Goal: Information Seeking & Learning: Learn about a topic

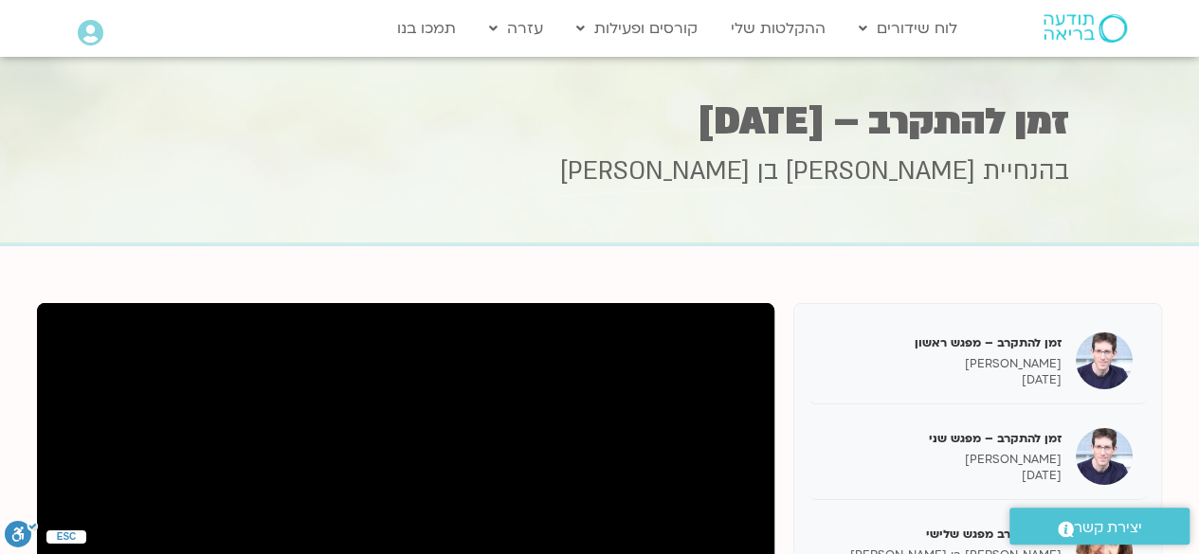
scroll to position [34, 0]
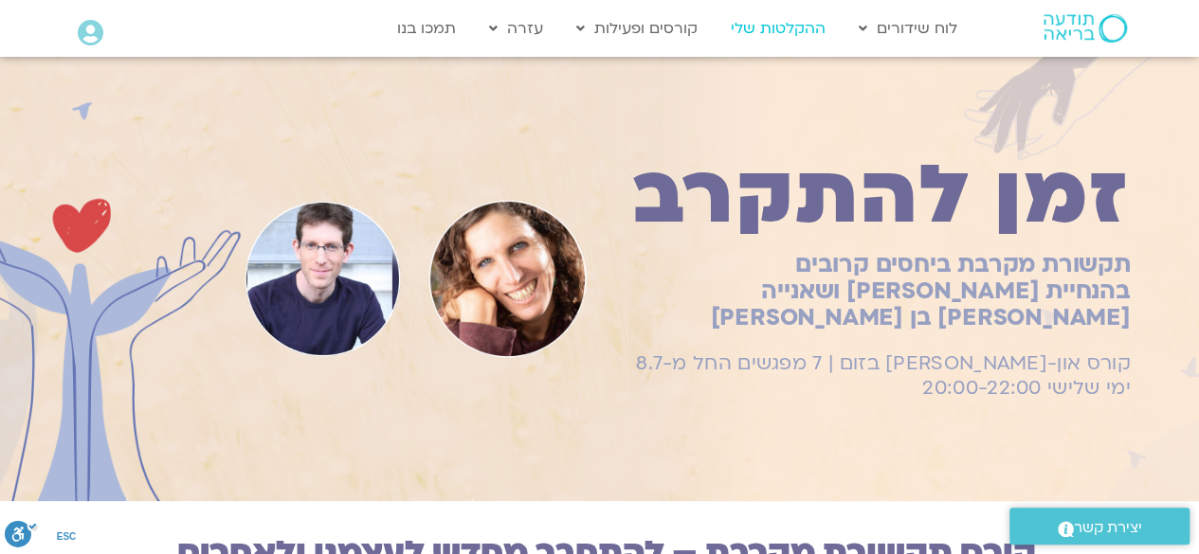
click at [756, 26] on link "ההקלטות שלי" at bounding box center [778, 28] width 114 height 36
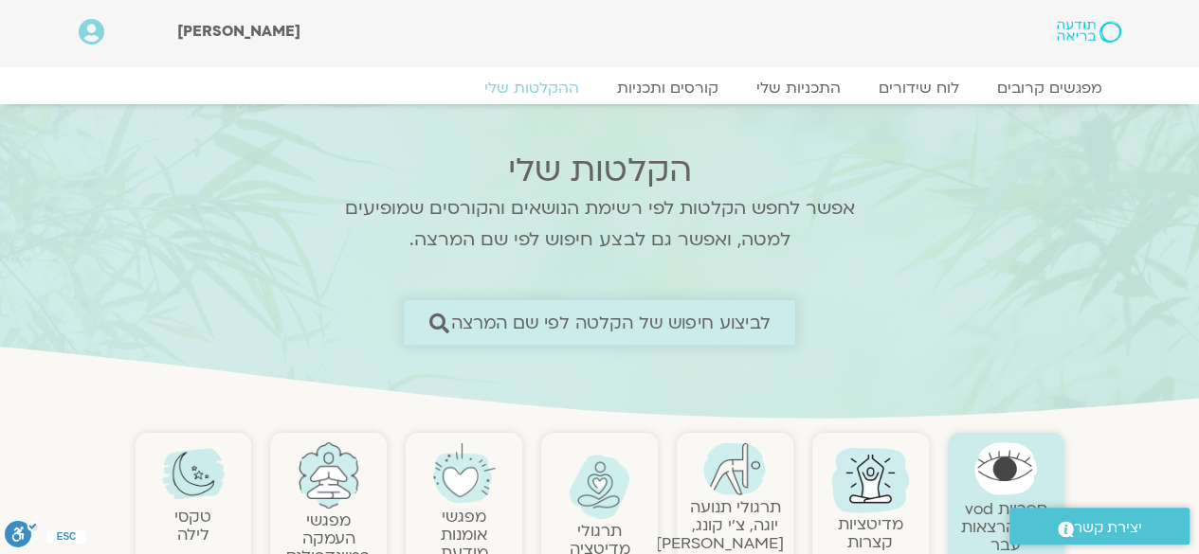
scroll to position [95, 0]
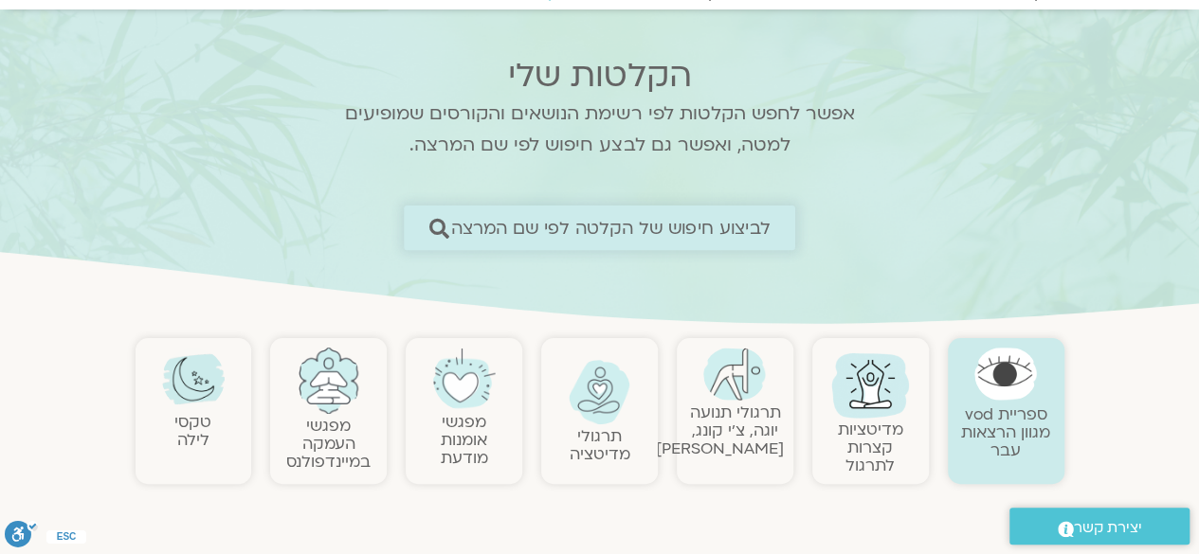
click at [544, 229] on span "לביצוע חיפוש של הקלטה לפי שם המרצה" at bounding box center [610, 228] width 319 height 20
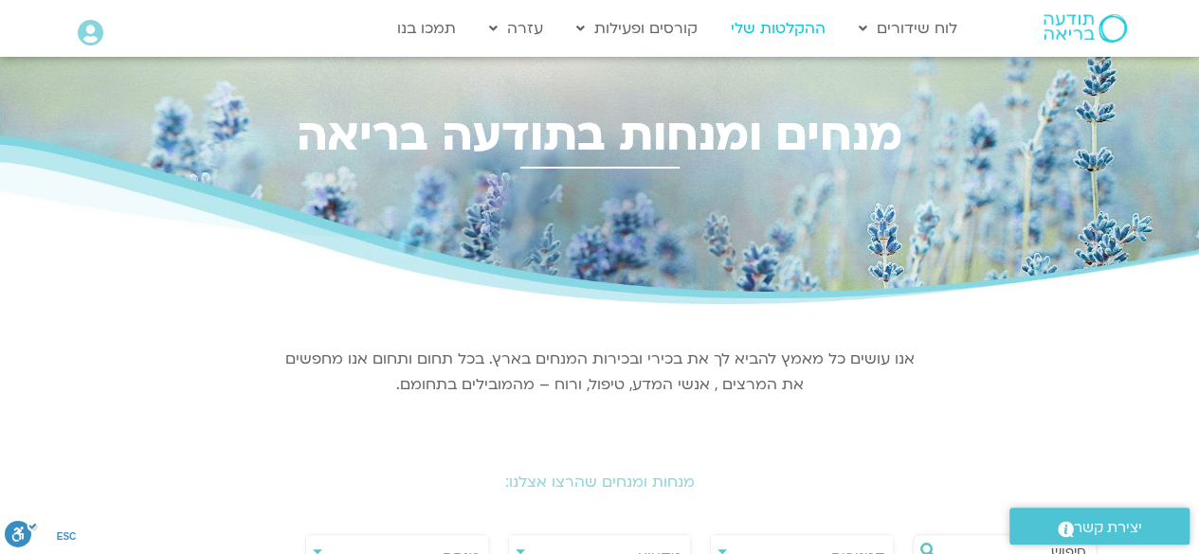
click at [792, 28] on link "ההקלטות שלי" at bounding box center [778, 28] width 114 height 36
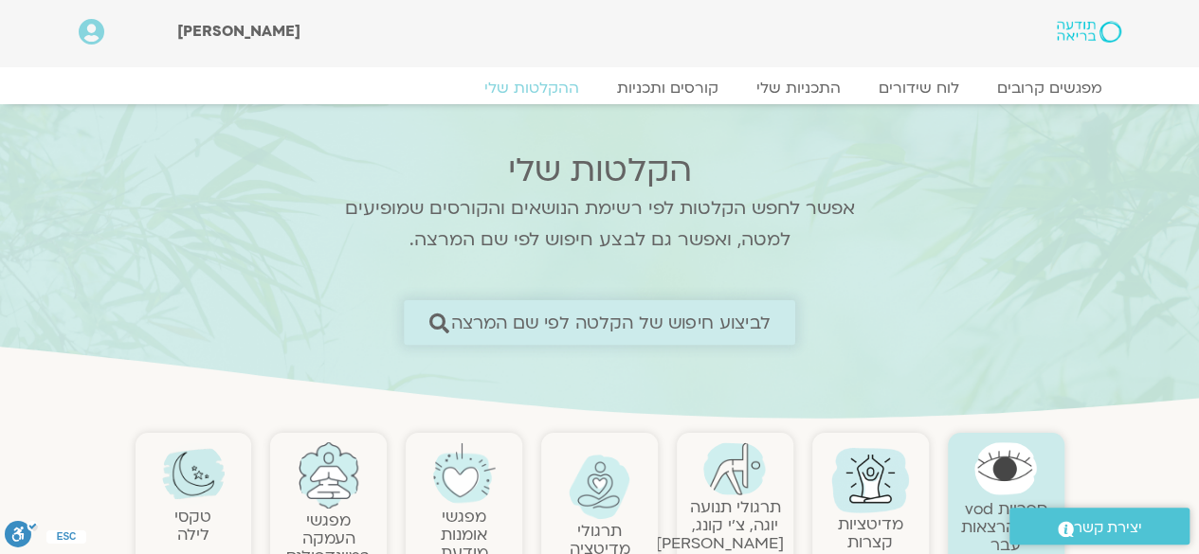
click at [527, 314] on span "לביצוע חיפוש של הקלטה לפי שם המרצה" at bounding box center [610, 323] width 319 height 20
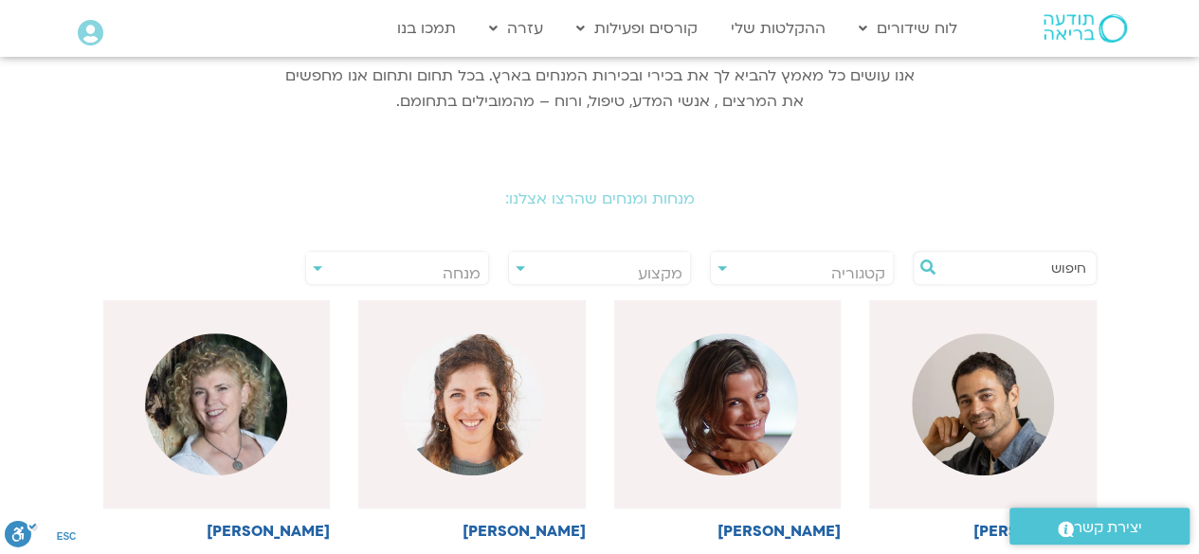
scroll to position [284, 0]
click at [1005, 262] on input "text" at bounding box center [1014, 267] width 144 height 32
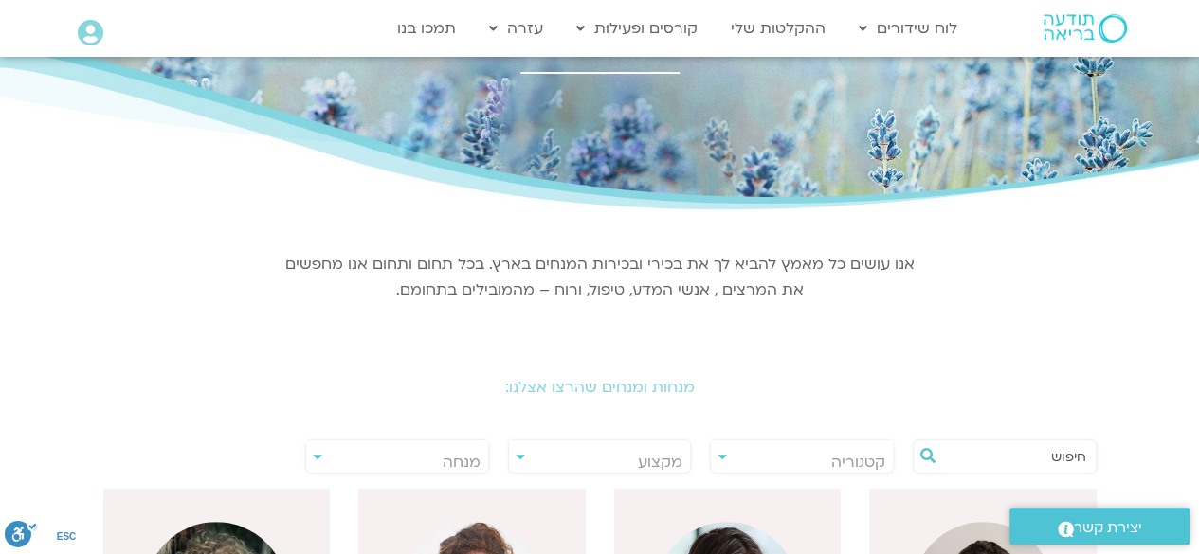
scroll to position [0, 0]
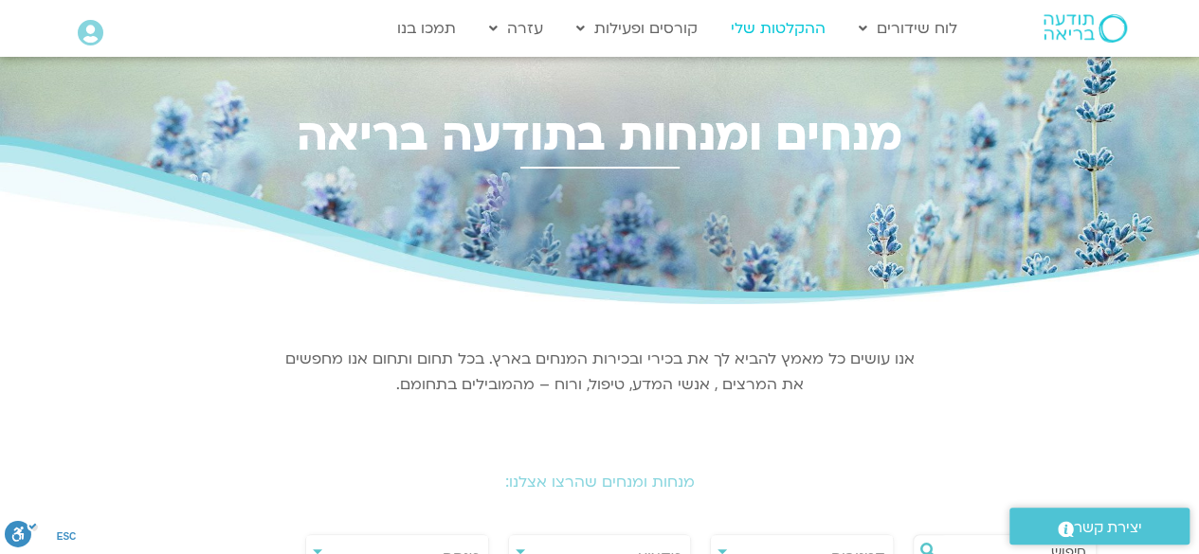
click at [769, 29] on link "ההקלטות שלי" at bounding box center [778, 28] width 114 height 36
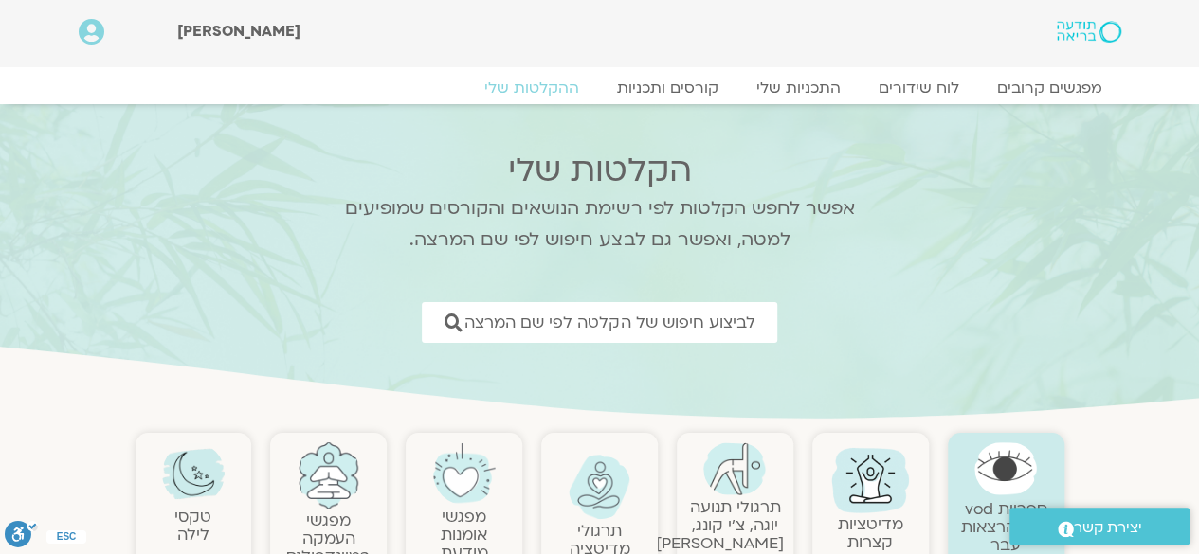
scroll to position [95, 0]
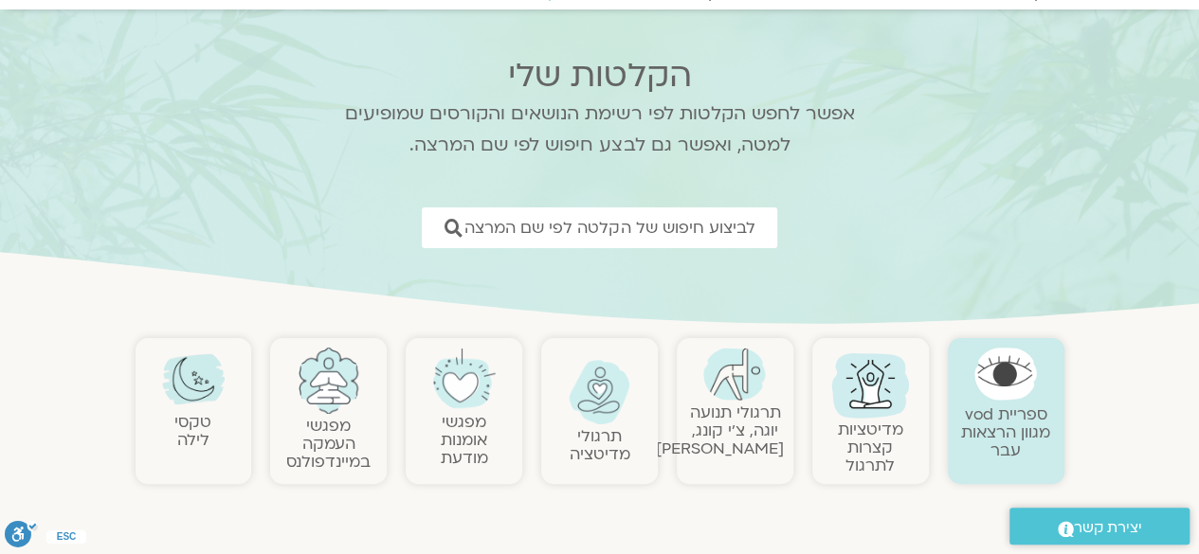
click at [1024, 433] on link "ספריית vod מגוון הרצאות עבר" at bounding box center [1005, 433] width 89 height 58
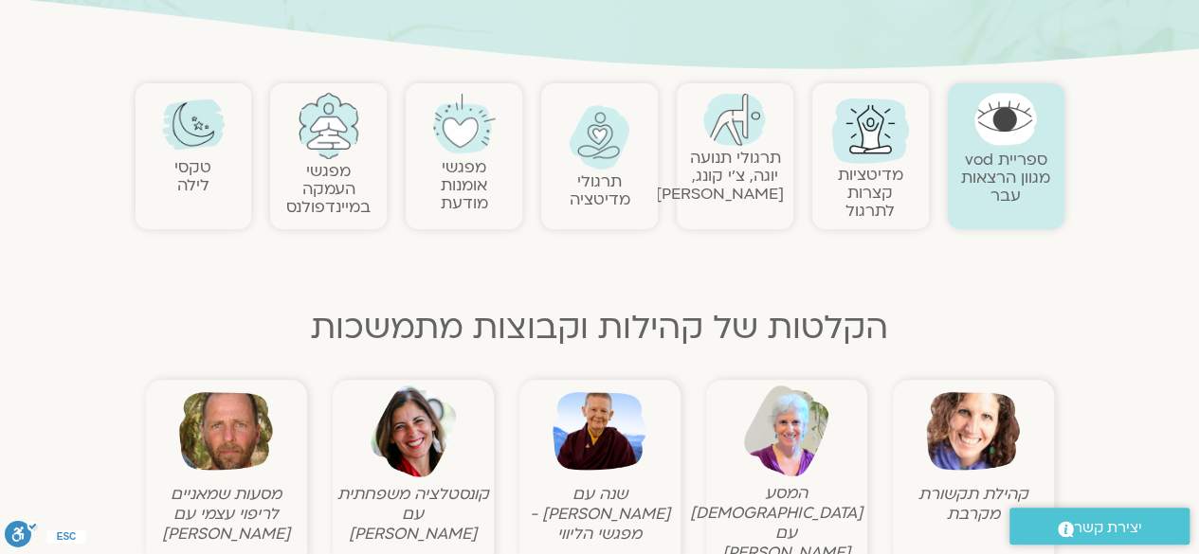
scroll to position [379, 0]
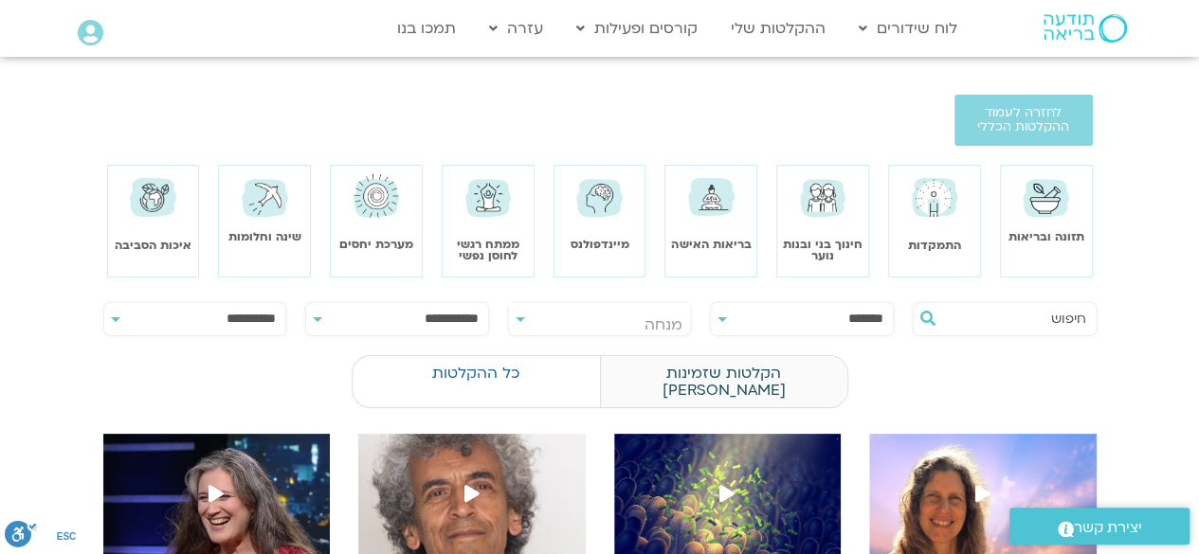
click at [652, 379] on label "הקלטות שזמינות לי" at bounding box center [723, 381] width 247 height 53
click at [571, 372] on label "כל ההקלטות" at bounding box center [476, 373] width 247 height 36
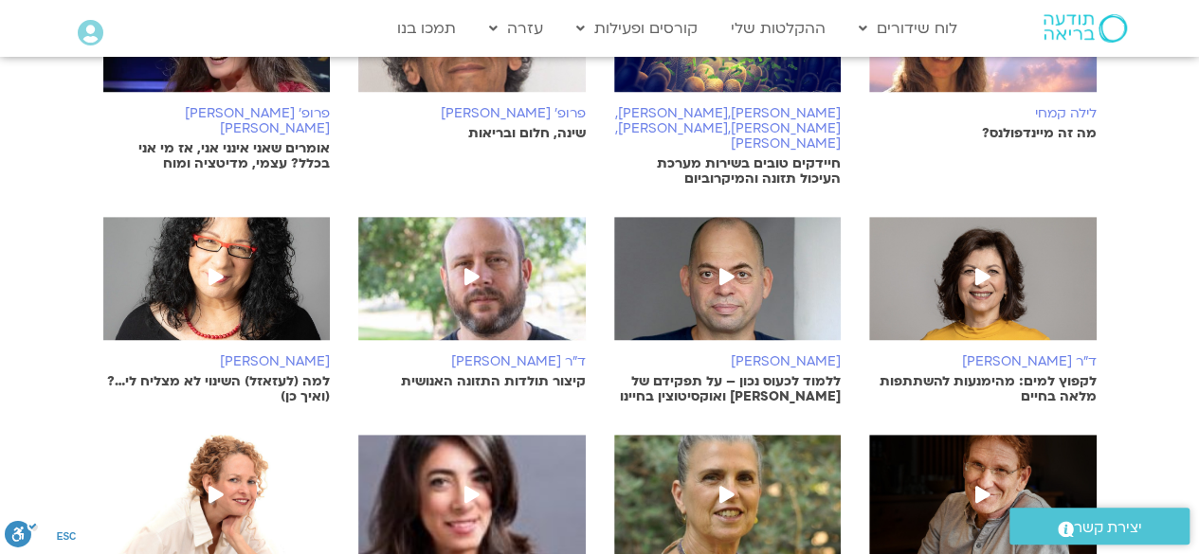
scroll to position [663, 0]
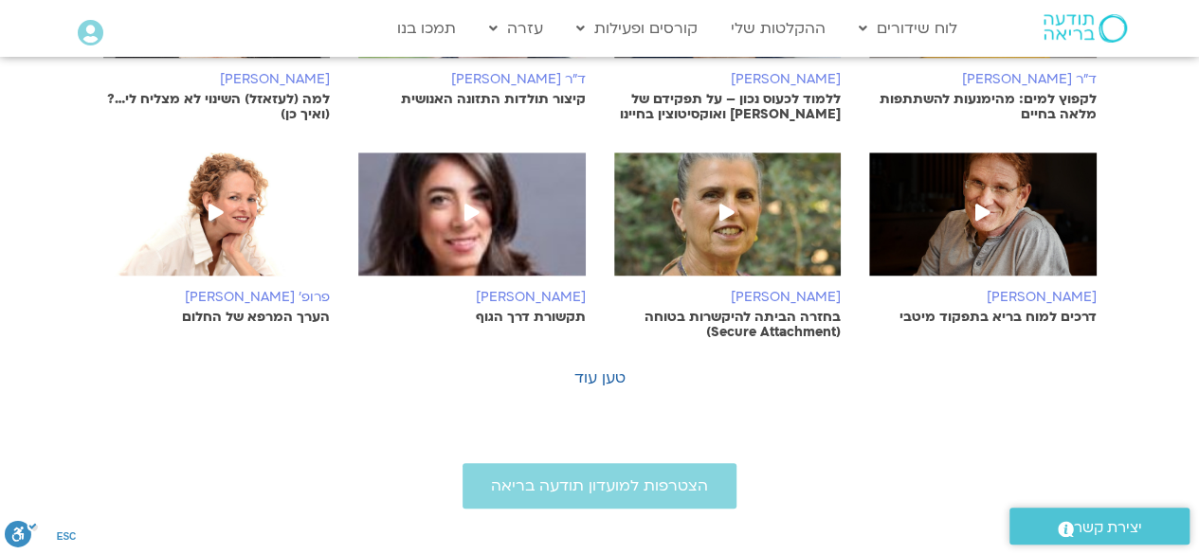
scroll to position [758, 0]
